Goal: Find specific page/section: Find specific page/section

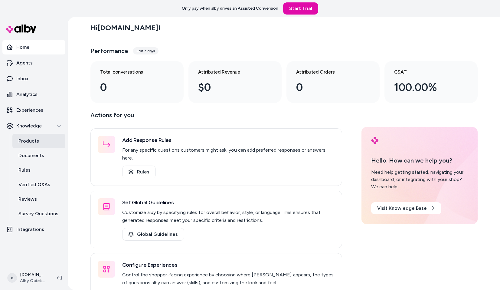
click at [23, 141] on p "Products" at bounding box center [28, 140] width 21 height 7
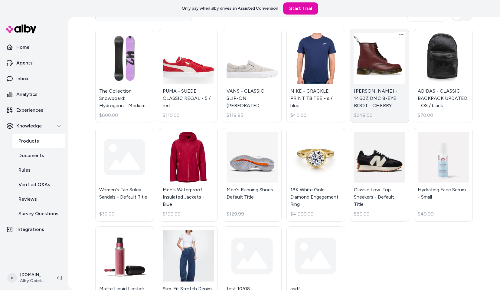
scroll to position [37, 0]
click at [374, 61] on link "DR MARTENS - 1460Z DMC 8-EYE BOOT - CHERRY SMOOTH - 3 / red $249.00" at bounding box center [379, 76] width 59 height 94
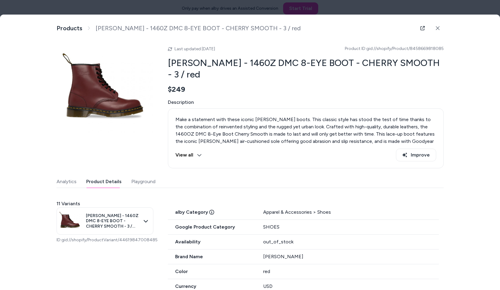
click at [115, 181] on button "Product Details" at bounding box center [103, 182] width 35 height 12
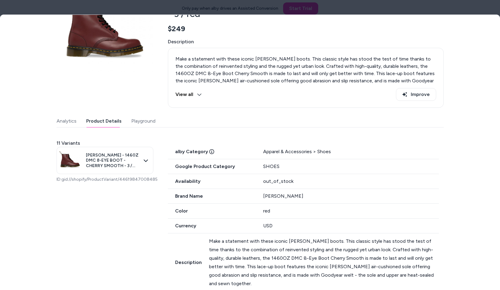
scroll to position [67, 0]
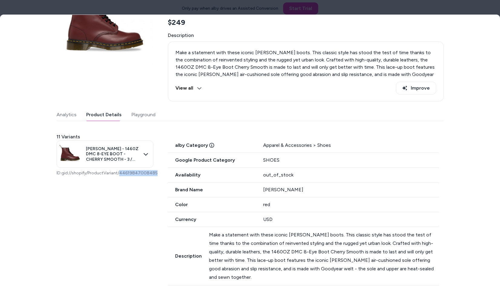
drag, startPoint x: 112, startPoint y: 179, endPoint x: 147, endPoint y: 179, distance: 34.5
click at [147, 176] on p "ID: gid://shopify/ProductVariant/44619847008485" at bounding box center [105, 173] width 97 height 6
copy p "44619847008485"
click at [93, 176] on p "ID: gid://shopify/ProductVariant/44619847008485" at bounding box center [105, 173] width 97 height 6
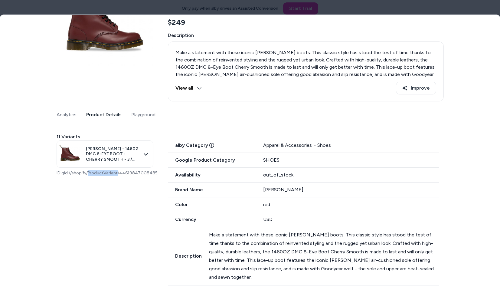
scroll to position [0, 0]
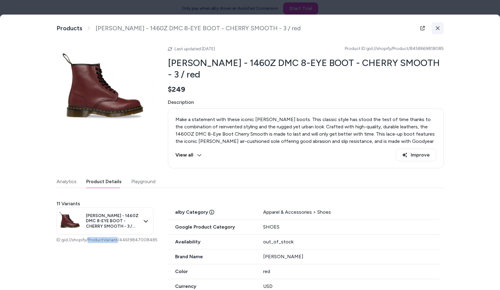
click at [439, 28] on icon at bounding box center [438, 28] width 4 height 4
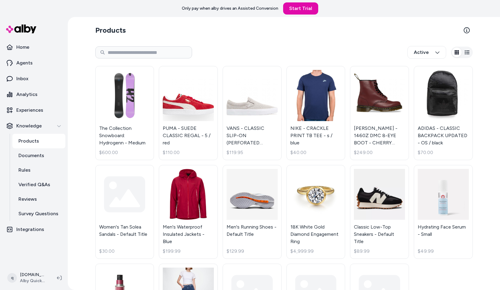
scroll to position [69, 0]
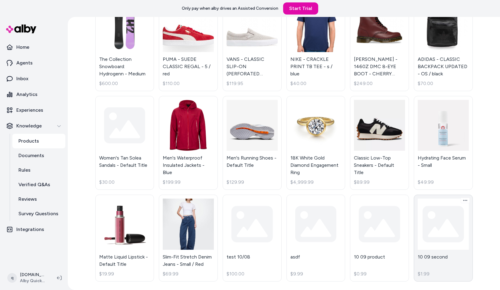
click at [451, 222] on link "10 09 second $1.99" at bounding box center [443, 238] width 59 height 87
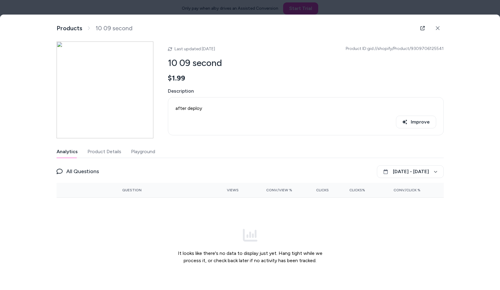
scroll to position [69, 0]
